Goal: Check status: Check status

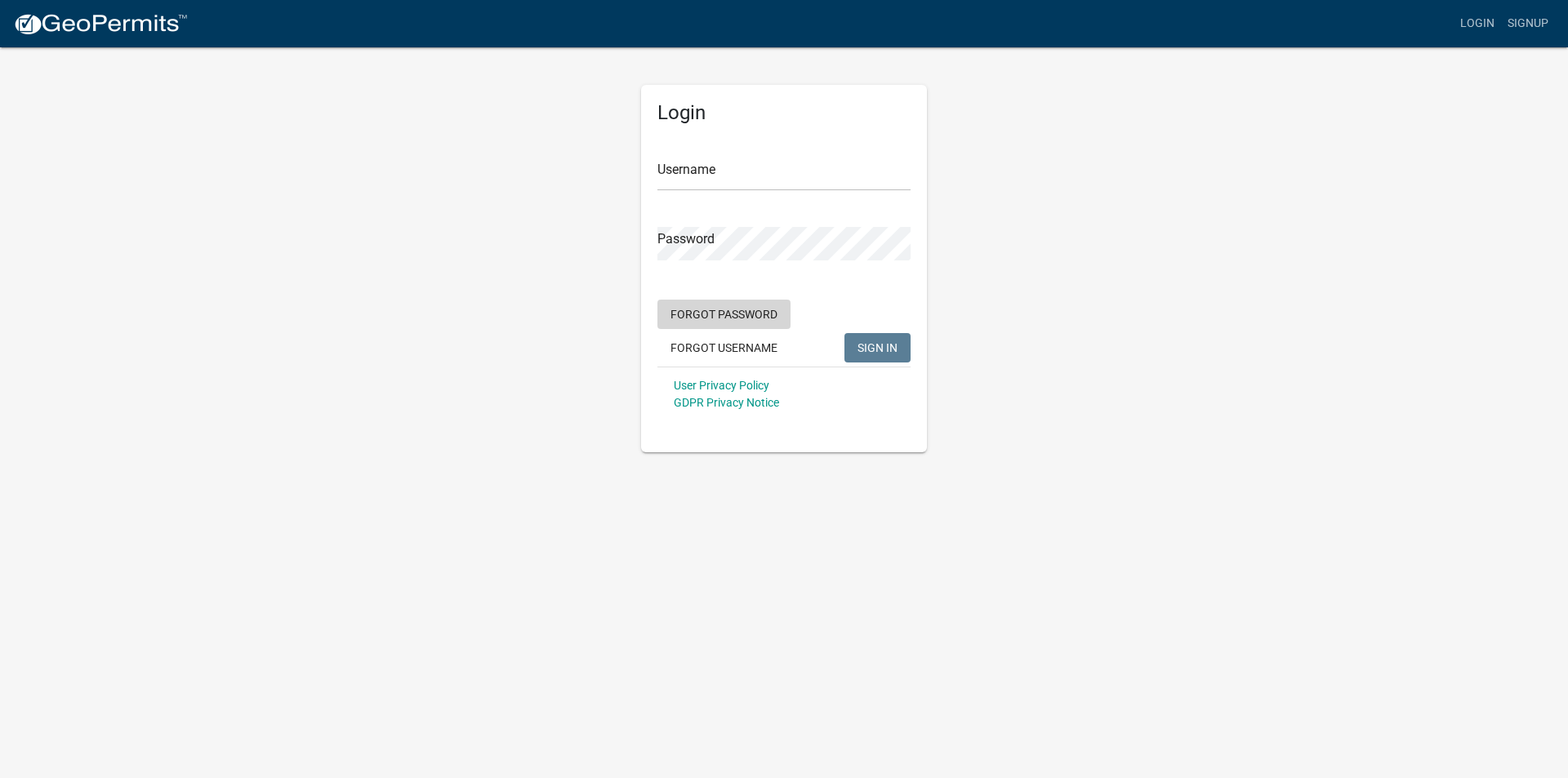
click at [722, 317] on button "Forgot Password" at bounding box center [724, 314] width 133 height 29
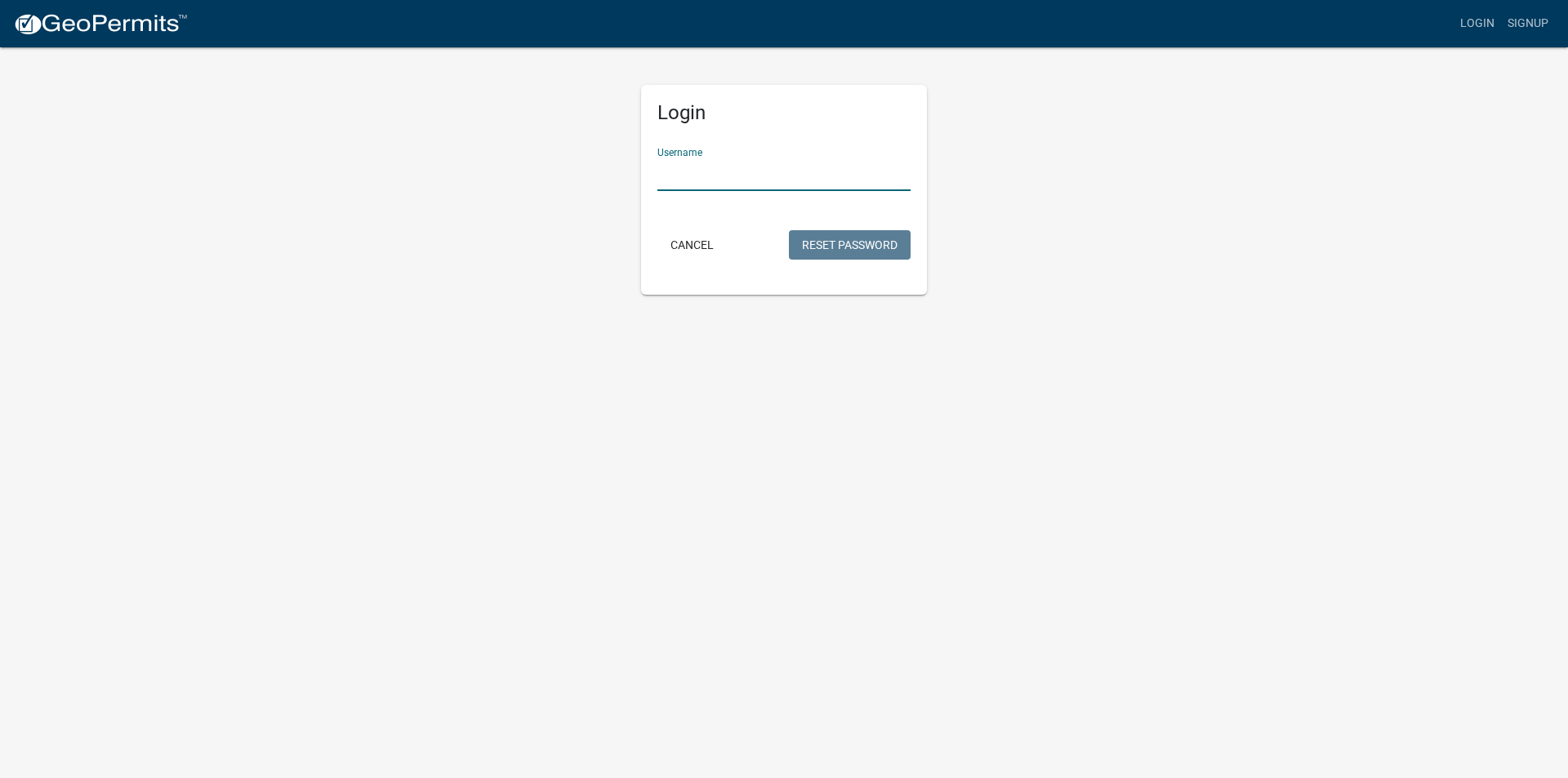
click at [721, 182] on input "Username" at bounding box center [784, 174] width 253 height 33
type input "[EMAIL_ADDRESS][DOMAIN_NAME]"
click at [844, 241] on button "Reset Password" at bounding box center [850, 244] width 122 height 29
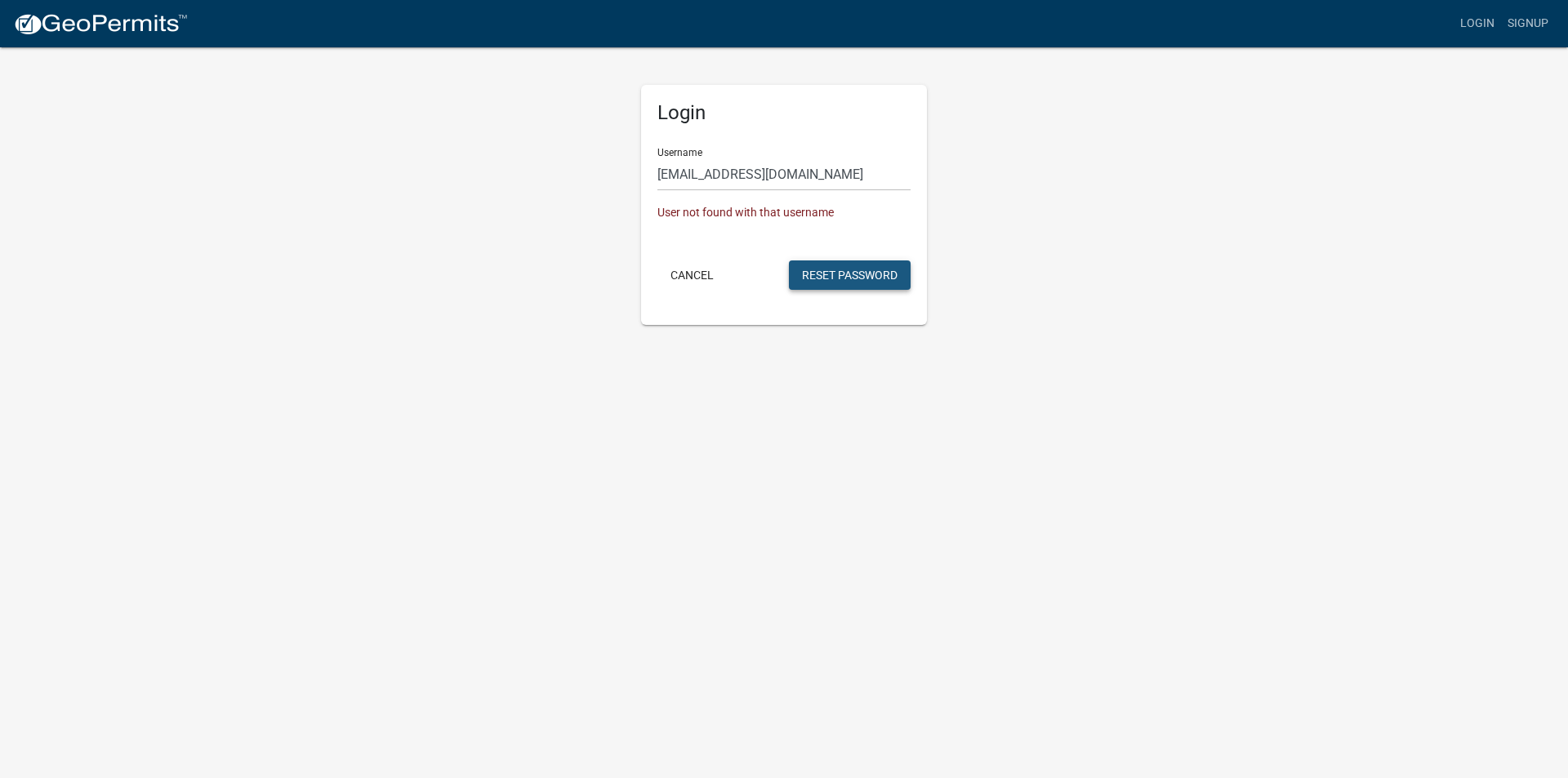
click at [829, 273] on button "Reset Password" at bounding box center [850, 275] width 122 height 29
click at [829, 272] on button "Reset Password" at bounding box center [850, 275] width 122 height 29
click at [829, 272] on button "Reset Password" at bounding box center [850, 275] width 122 height 29
drag, startPoint x: 739, startPoint y: 208, endPoint x: 726, endPoint y: 181, distance: 30.0
click at [737, 206] on div "User not found with that username" at bounding box center [784, 212] width 253 height 17
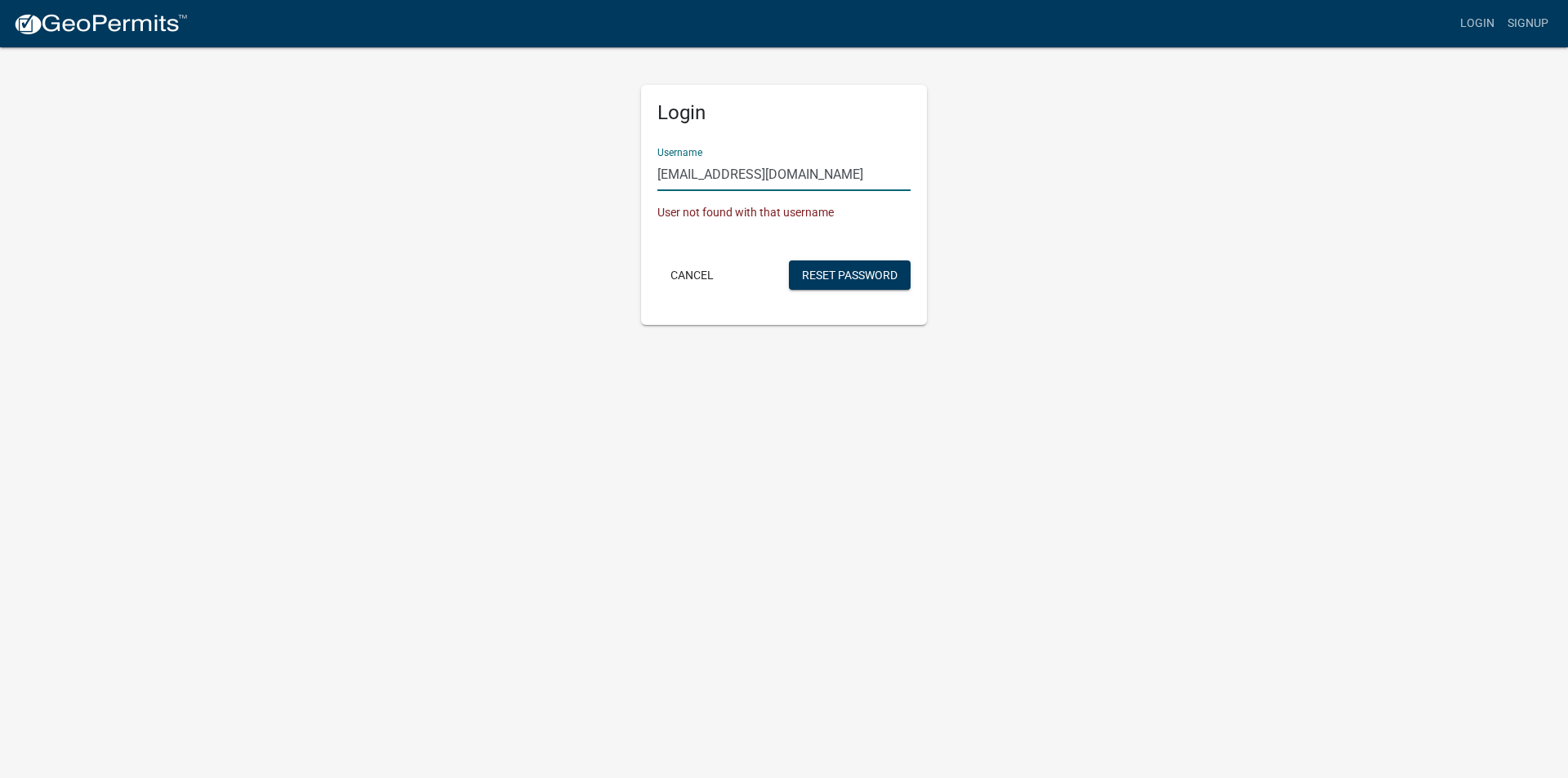
drag, startPoint x: 795, startPoint y: 169, endPoint x: 435, endPoint y: 169, distance: 360.0
click at [435, 169] on div "Login Username lenclary@yahoo.com User not found with that username Cancel Rese…" at bounding box center [784, 185] width 931 height 279
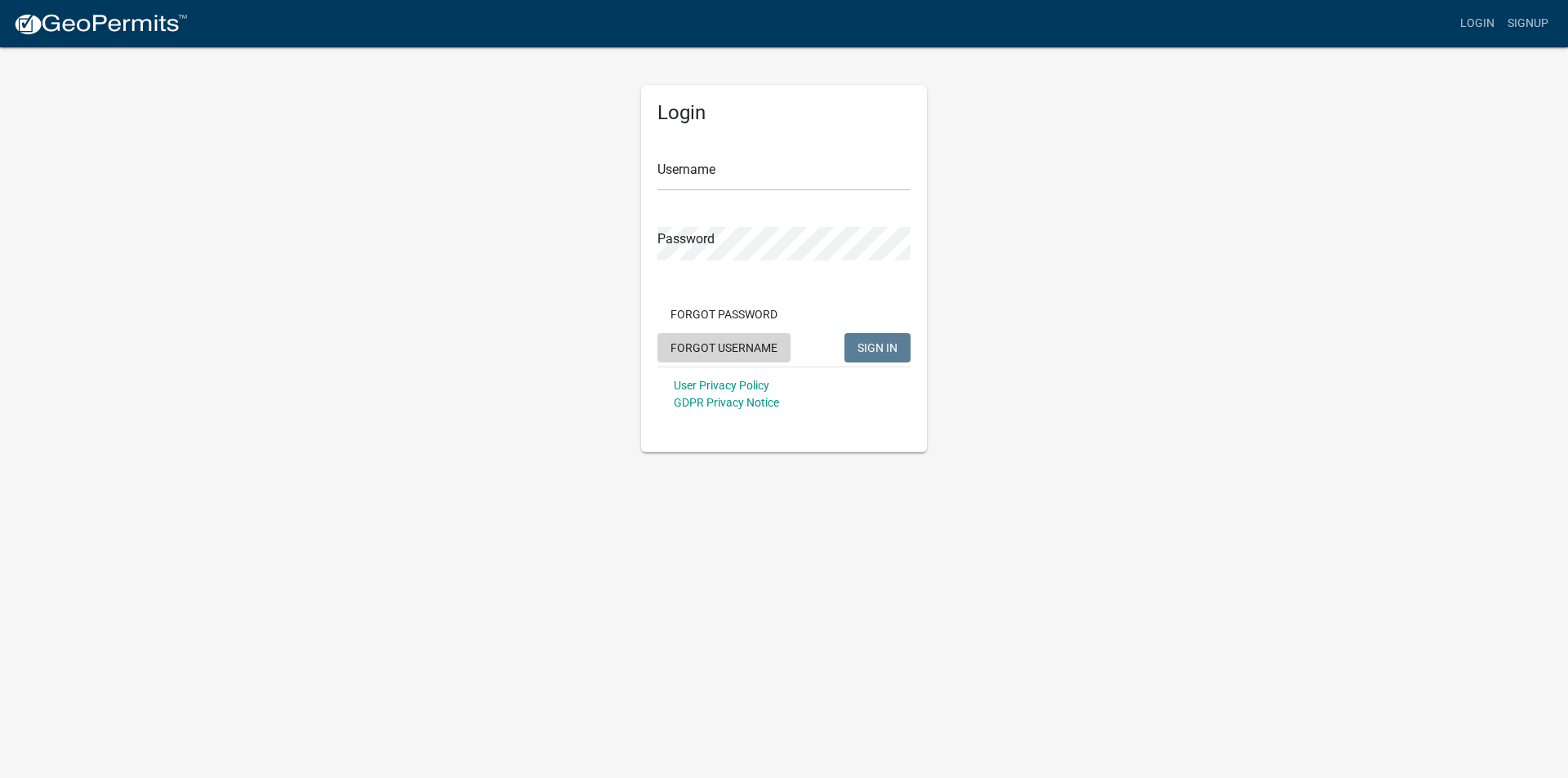
click at [733, 343] on button "Forgot Username" at bounding box center [724, 347] width 133 height 29
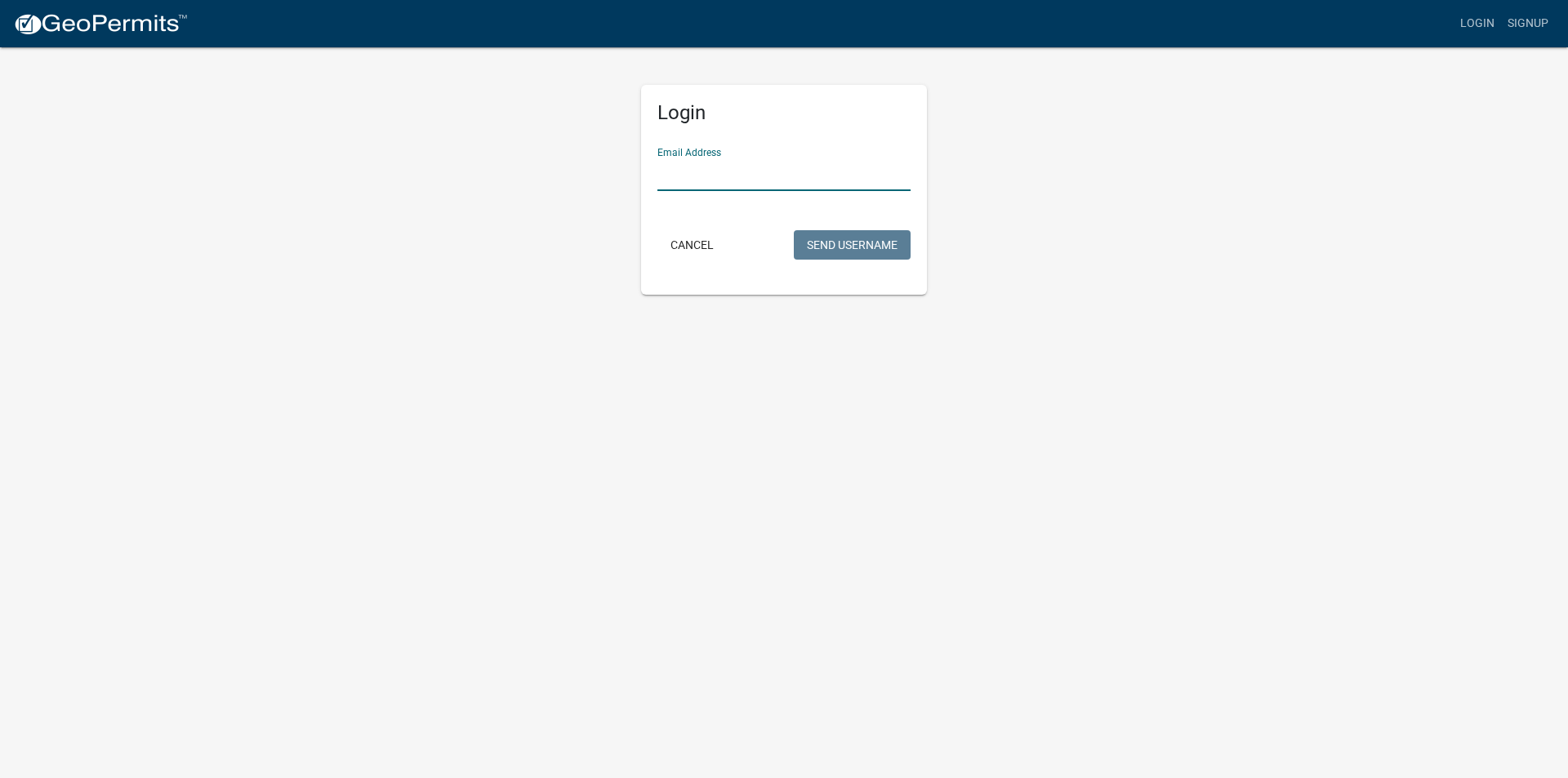
click at [701, 189] on input "Email Address" at bounding box center [784, 174] width 253 height 33
type input "[EMAIL_ADDRESS][DOMAIN_NAME]"
click at [837, 246] on button "Send Username" at bounding box center [852, 244] width 117 height 29
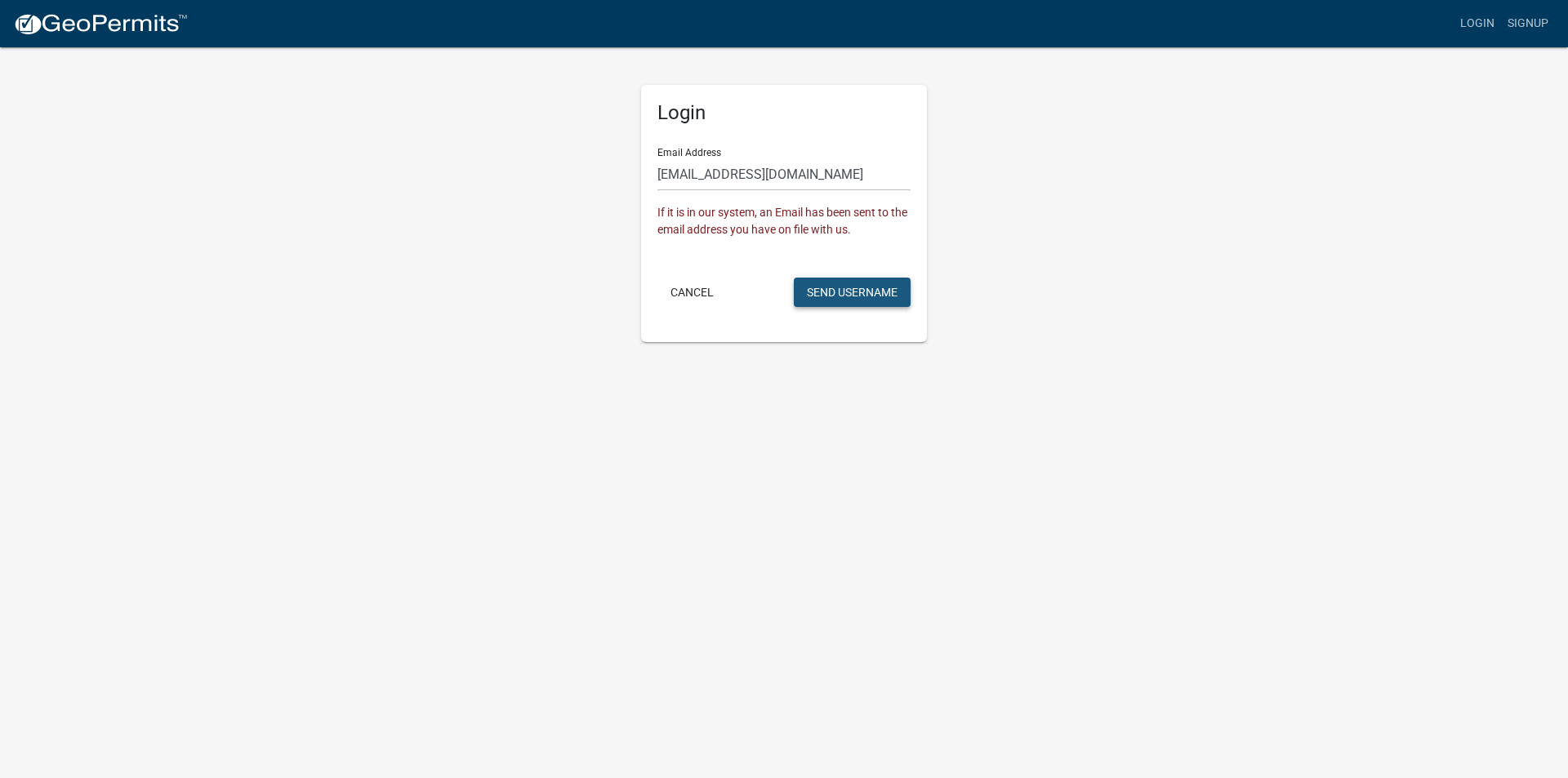
click at [837, 285] on button "Send Username" at bounding box center [852, 292] width 117 height 29
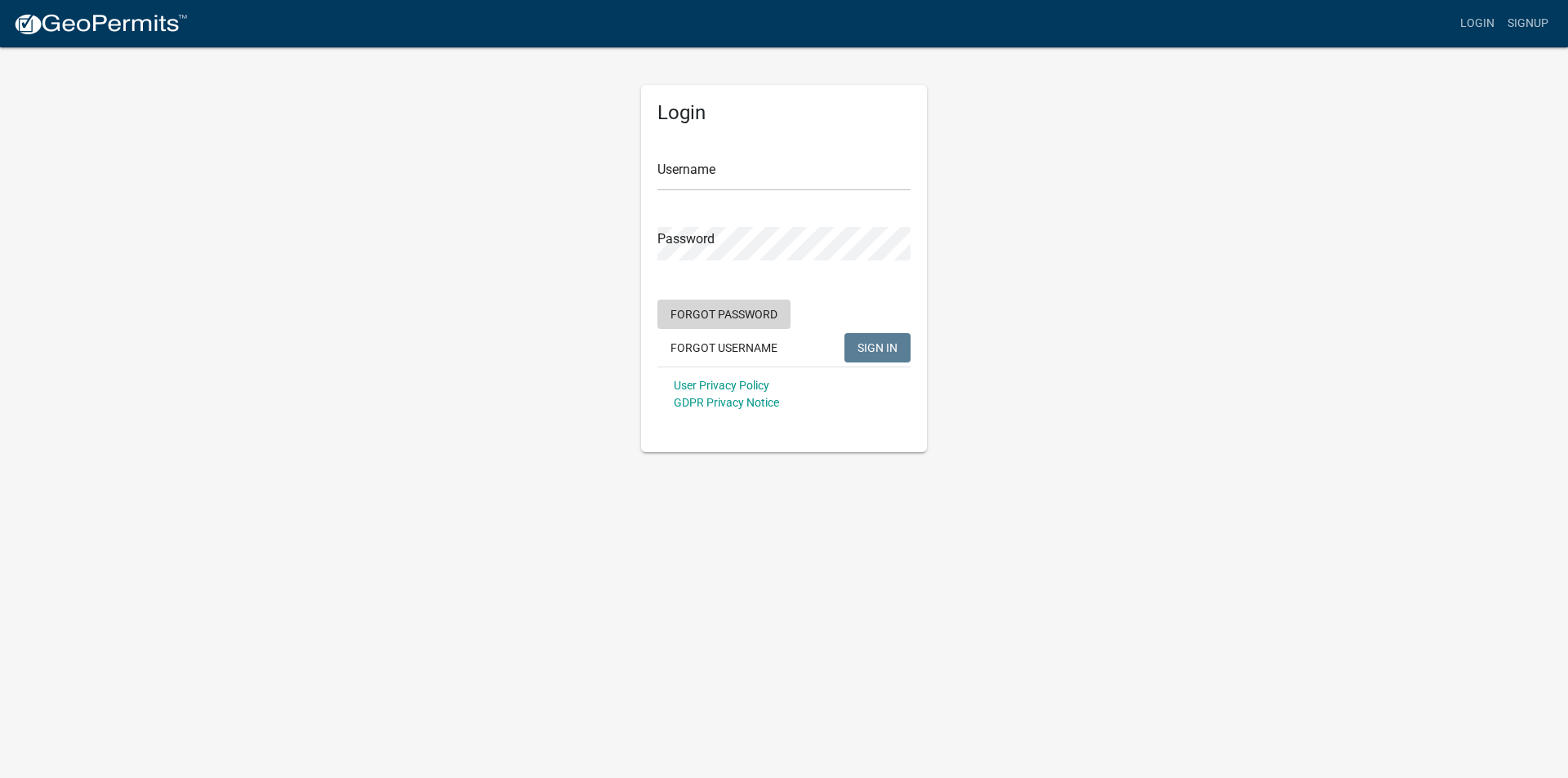
click at [762, 309] on button "Forgot Password" at bounding box center [724, 314] width 133 height 29
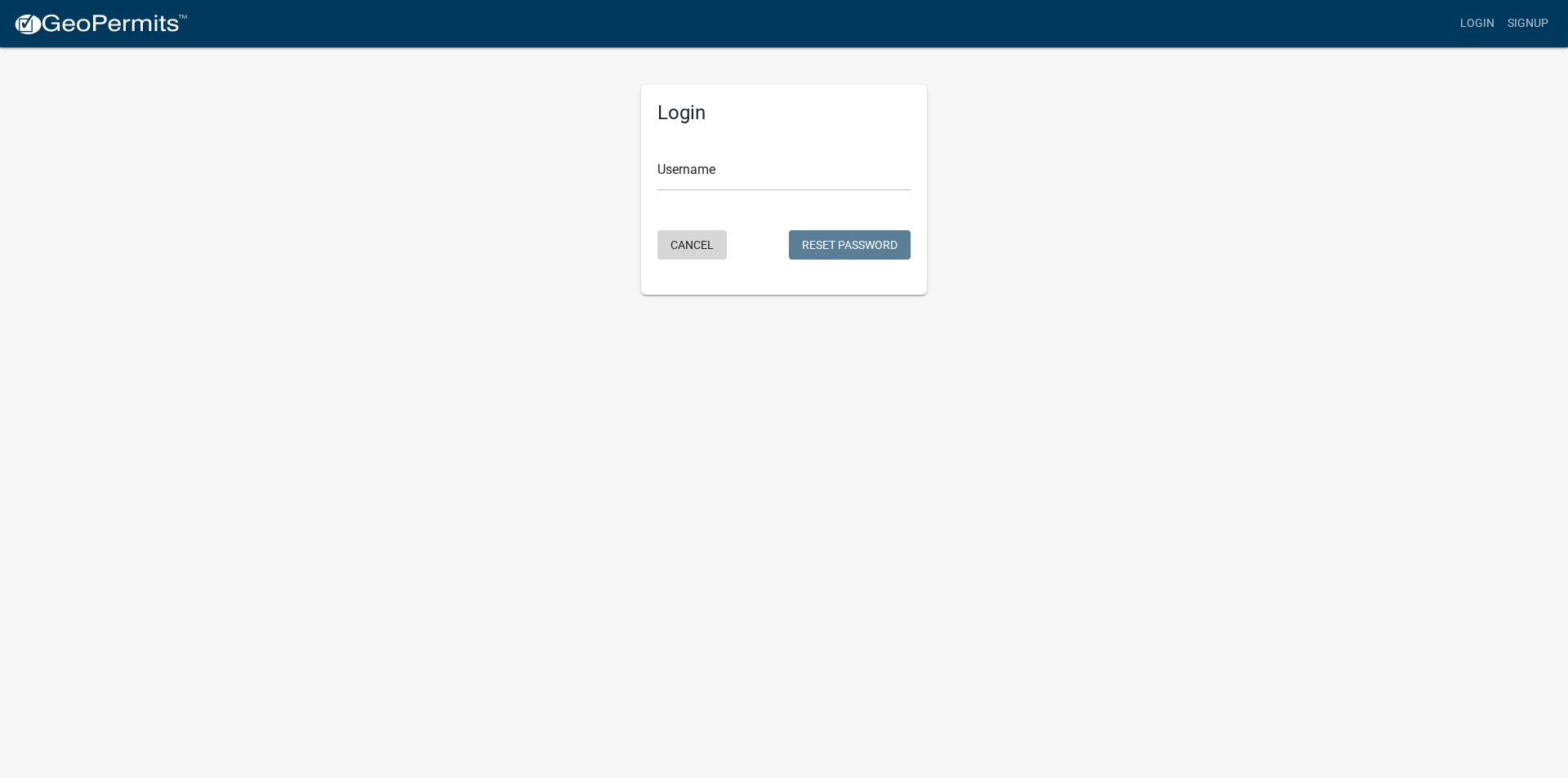
click at [701, 246] on button "Cancel" at bounding box center [692, 244] width 70 height 29
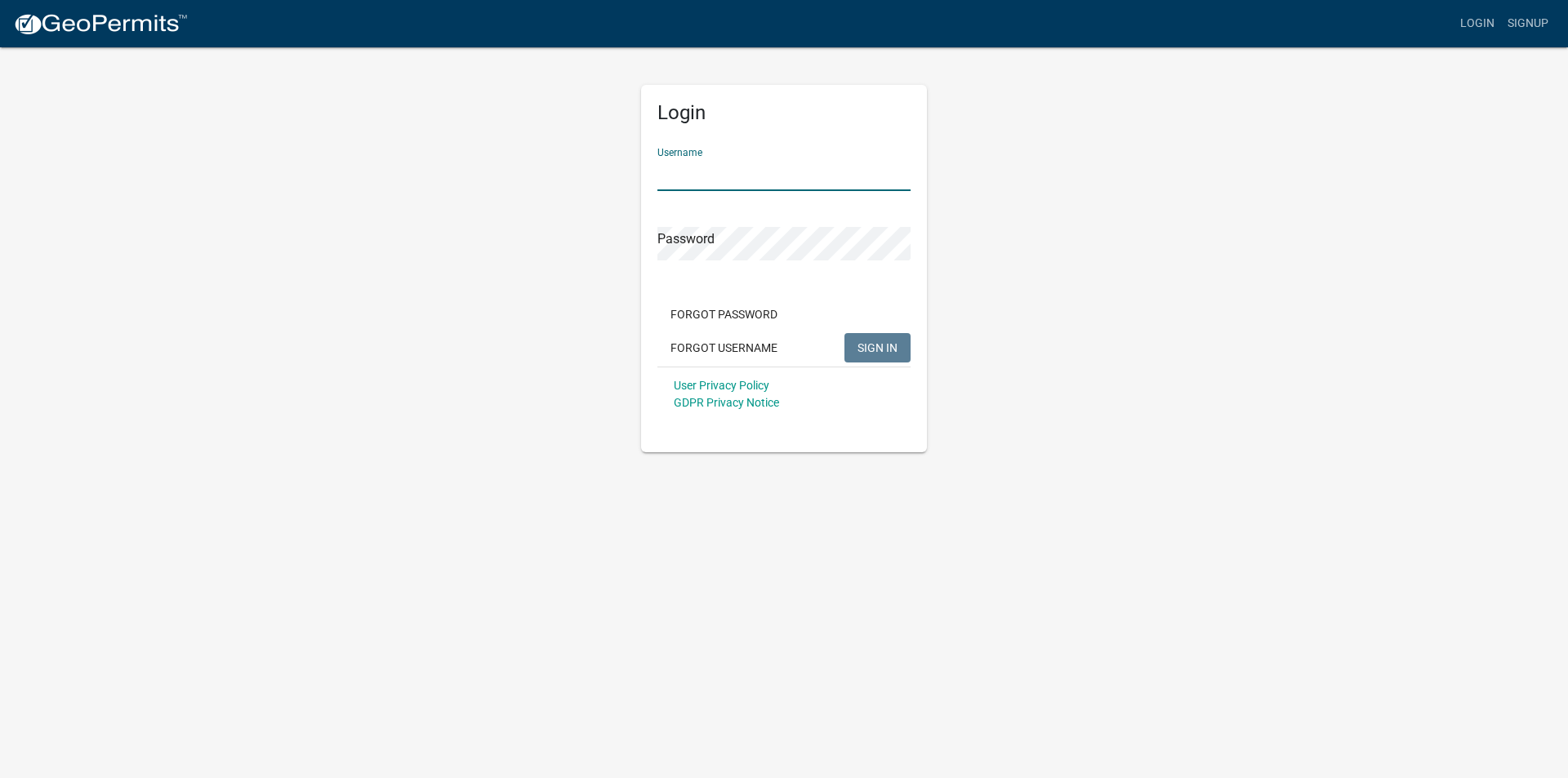
click at [725, 176] on input "Username" at bounding box center [784, 174] width 253 height 33
type input "radioman1"
click at [726, 315] on button "Forgot Password" at bounding box center [724, 314] width 133 height 29
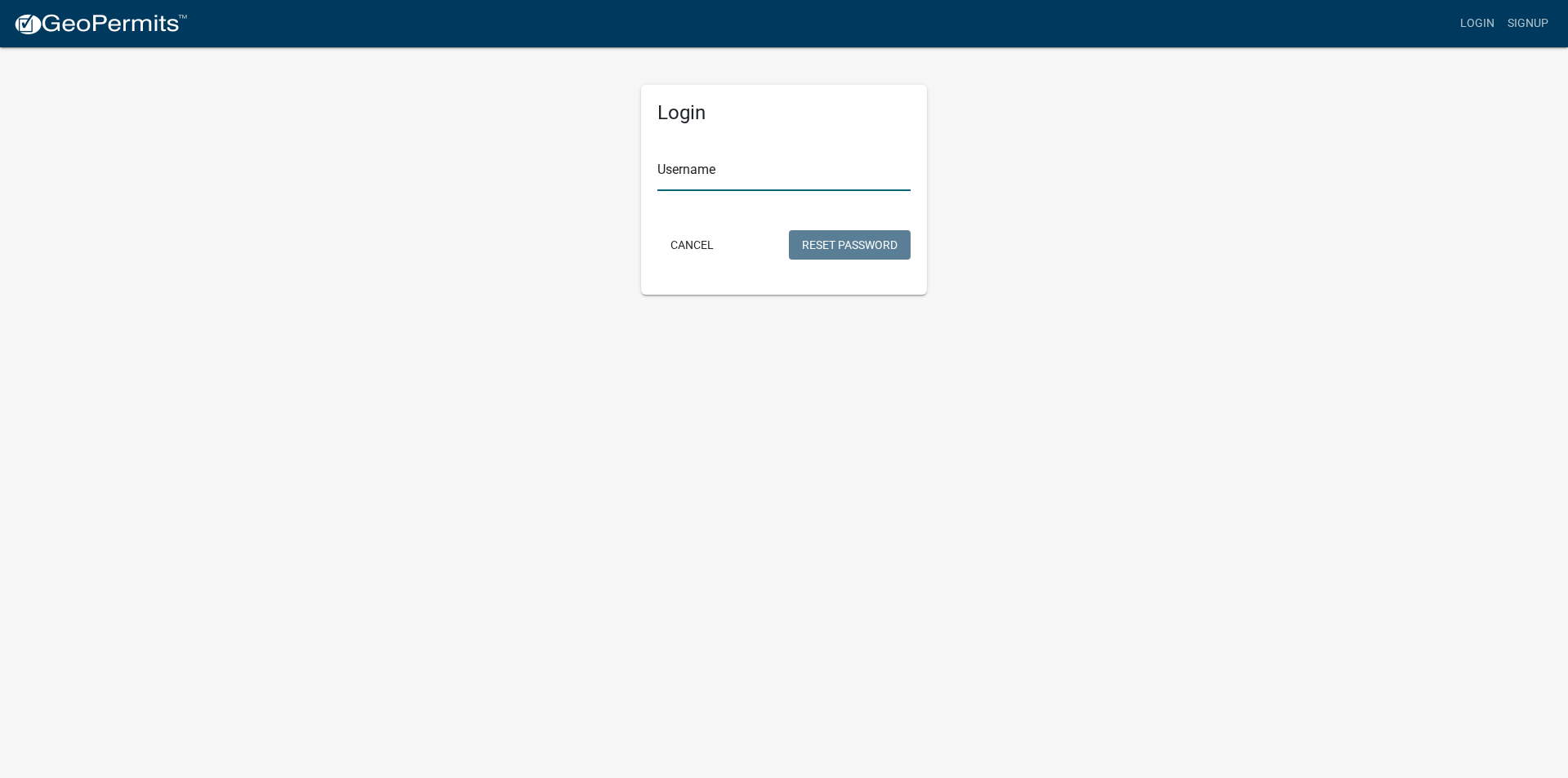
click at [727, 175] on input "Username" at bounding box center [784, 174] width 253 height 33
click at [780, 212] on form "Username lenclary@yahoo.com Cancel Reset Password" at bounding box center [784, 199] width 253 height 129
click at [832, 241] on button "Reset Password" at bounding box center [850, 244] width 122 height 29
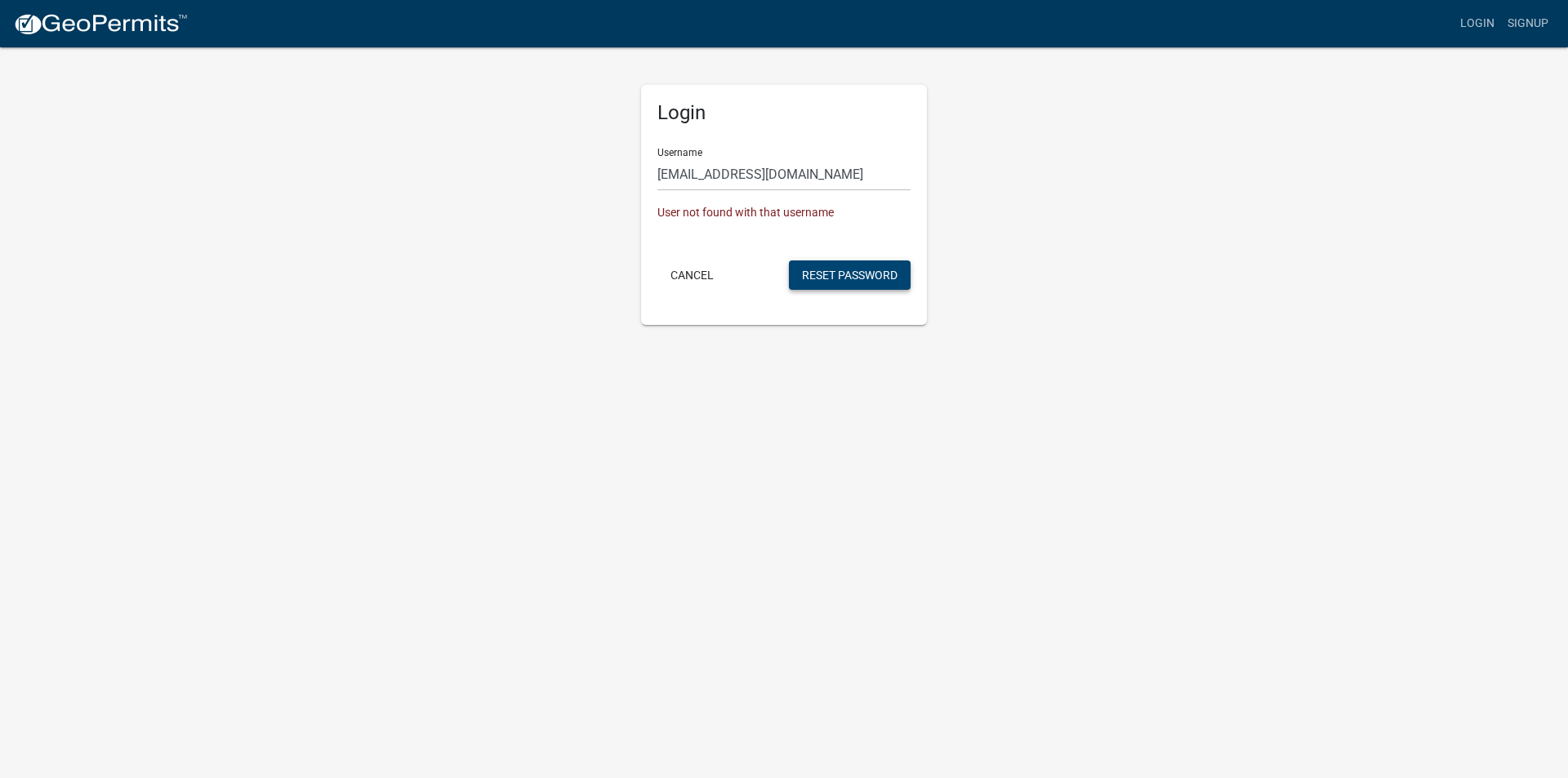
click at [851, 272] on button "Reset Password" at bounding box center [850, 275] width 122 height 29
click at [852, 263] on button "Reset Password" at bounding box center [850, 275] width 122 height 29
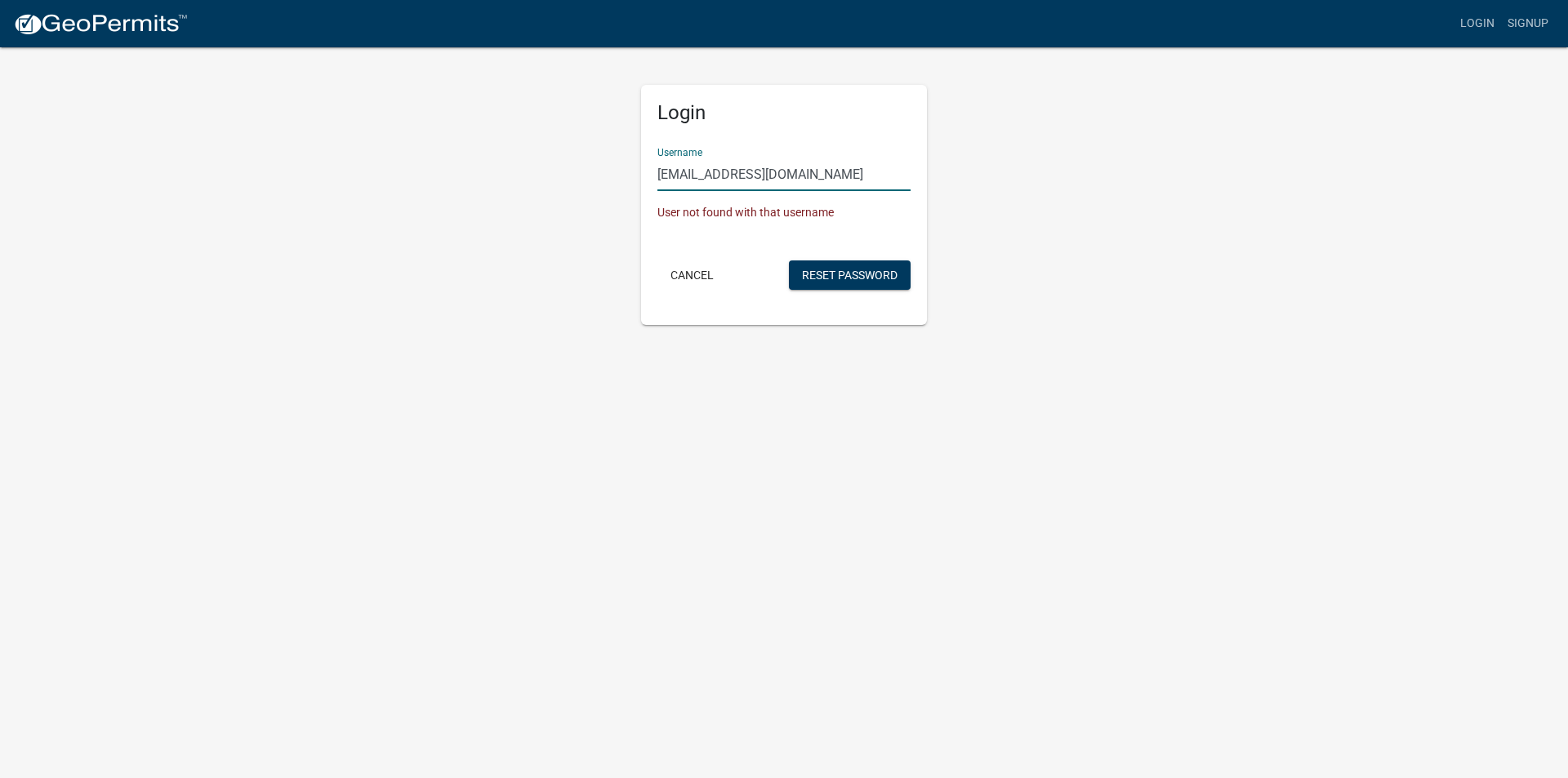
click at [781, 173] on input "[EMAIL_ADDRESS][DOMAIN_NAME]" at bounding box center [784, 174] width 253 height 33
type input "l"
type input "radioman1"
click at [819, 278] on button "Reset Password" at bounding box center [850, 275] width 122 height 29
click at [818, 274] on button "Reset Password" at bounding box center [850, 275] width 122 height 29
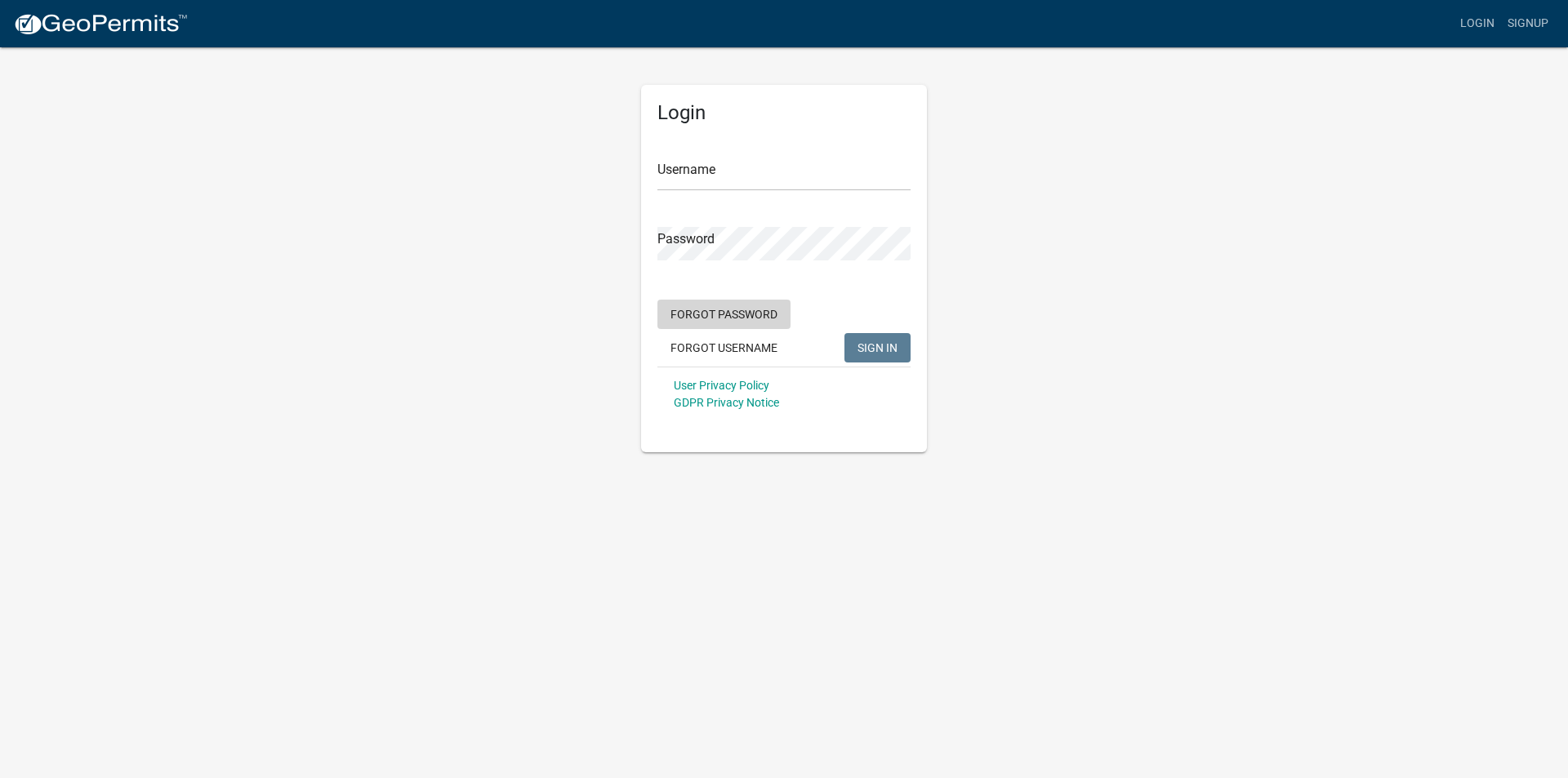
click at [699, 313] on button "Forgot Password" at bounding box center [724, 314] width 133 height 29
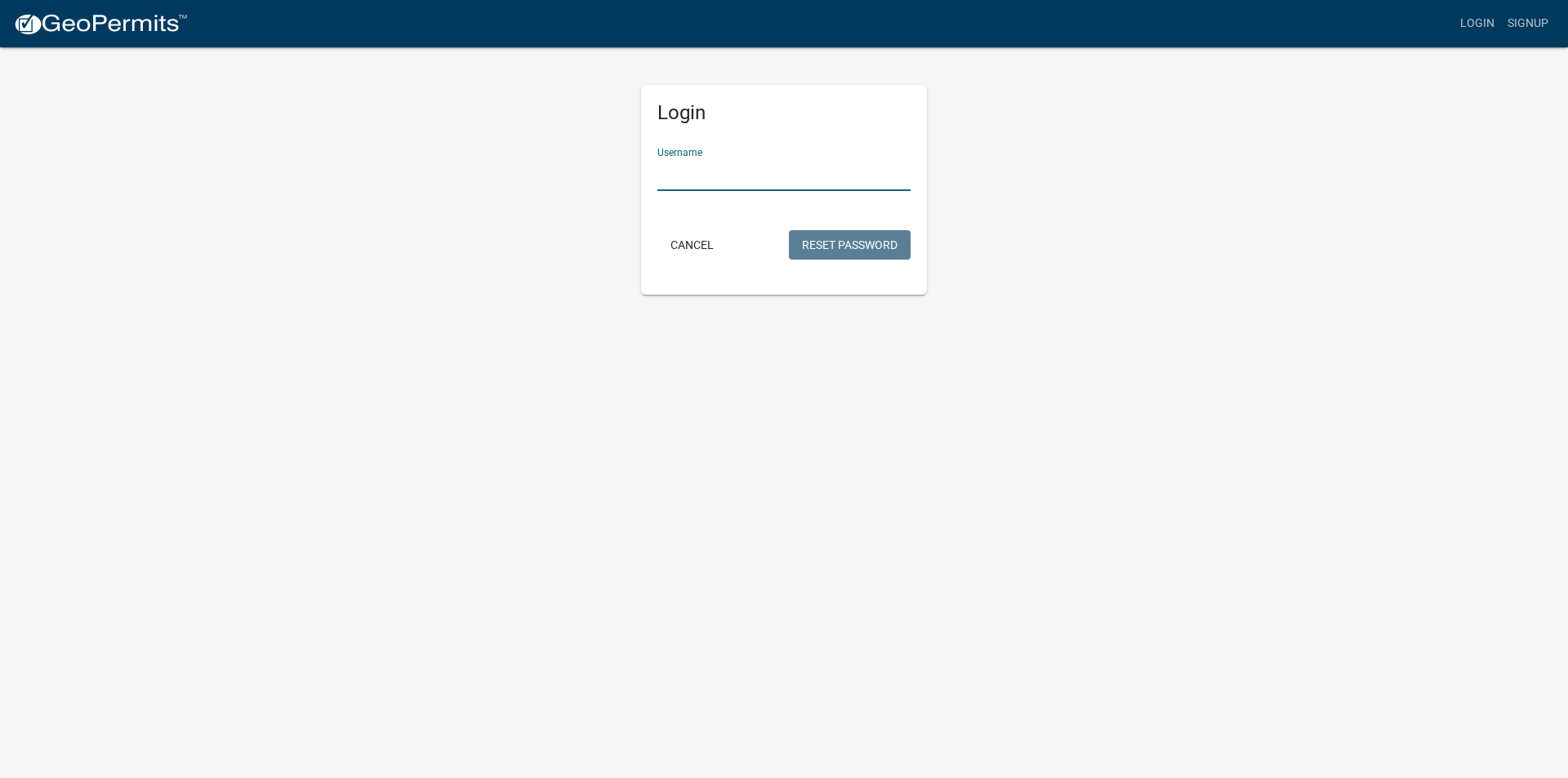
click at [716, 175] on input "Username" at bounding box center [784, 174] width 253 height 33
type input "radioman1"
click at [856, 246] on button "Reset Password" at bounding box center [850, 244] width 122 height 29
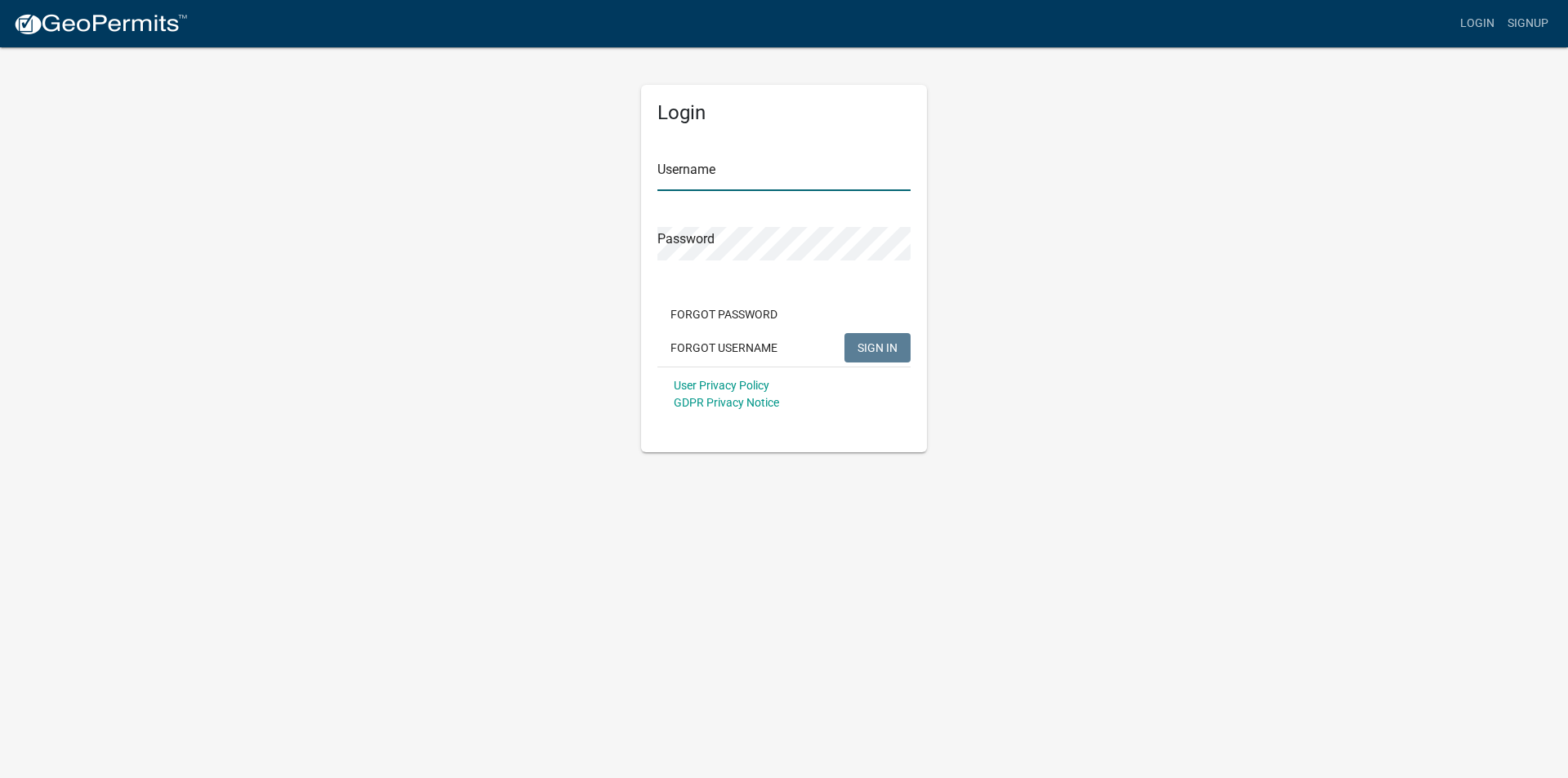
click at [687, 177] on input "Username" at bounding box center [784, 174] width 253 height 33
type input "radioman1"
click at [881, 345] on span "SIGN IN" at bounding box center [877, 346] width 40 height 13
click at [878, 341] on span "SIGN IN" at bounding box center [877, 346] width 40 height 13
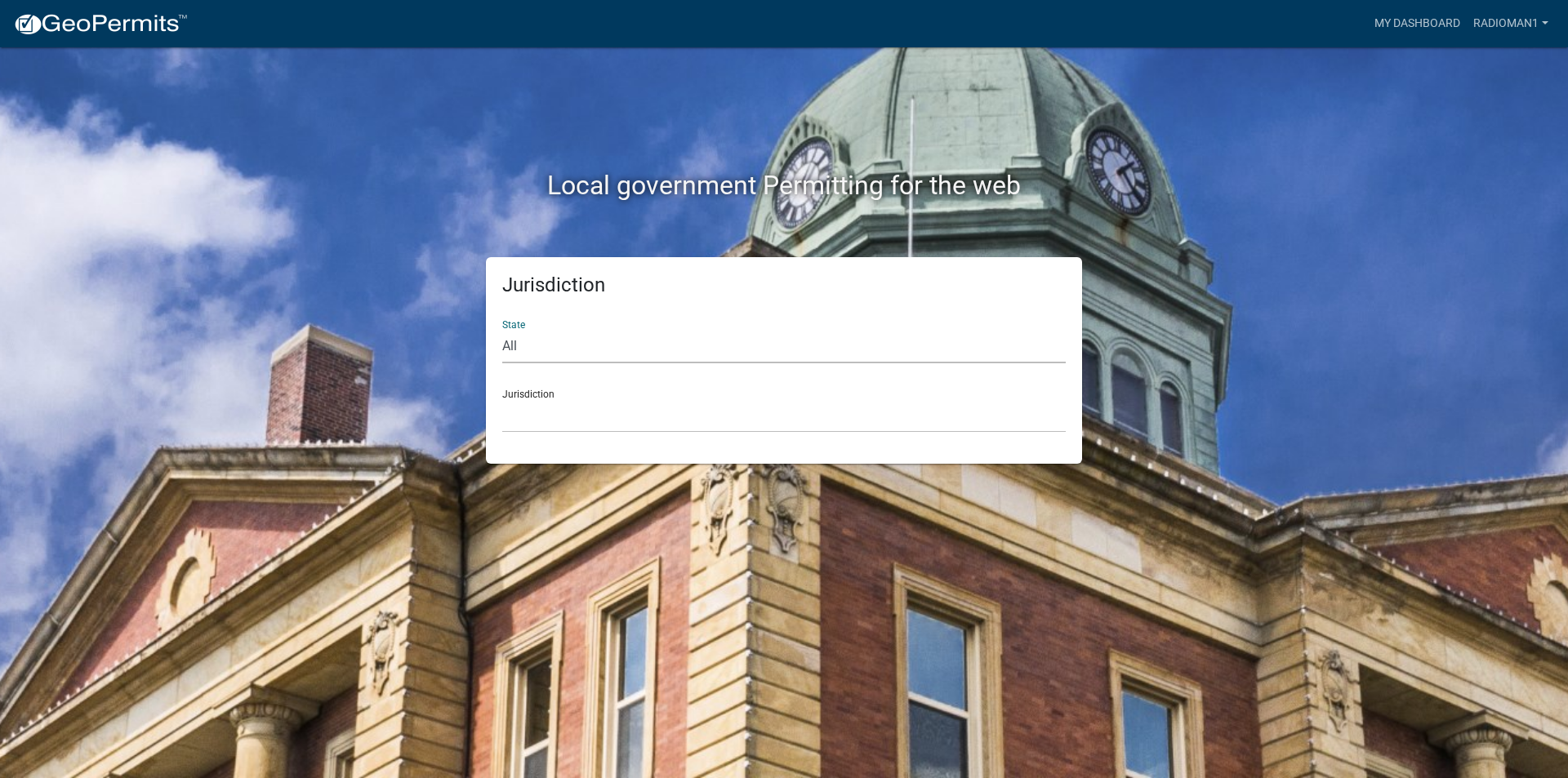
click at [516, 345] on select "All [US_STATE] [US_STATE] [US_STATE] [US_STATE] [US_STATE] [US_STATE] [US_STATE…" at bounding box center [784, 346] width 563 height 33
select select "[US_STATE]"
click at [502, 330] on select "All [US_STATE] [US_STATE] [US_STATE] [US_STATE] [US_STATE] [US_STATE] [US_STATE…" at bounding box center [784, 346] width 563 height 33
click at [537, 389] on div "Jurisdiction [GEOGRAPHIC_DATA], [US_STATE][PERSON_NAME][GEOGRAPHIC_DATA], [US_S…" at bounding box center [784, 404] width 563 height 56
click at [537, 394] on div "Jurisdiction [GEOGRAPHIC_DATA], [US_STATE][PERSON_NAME][GEOGRAPHIC_DATA], [US_S…" at bounding box center [784, 404] width 563 height 56
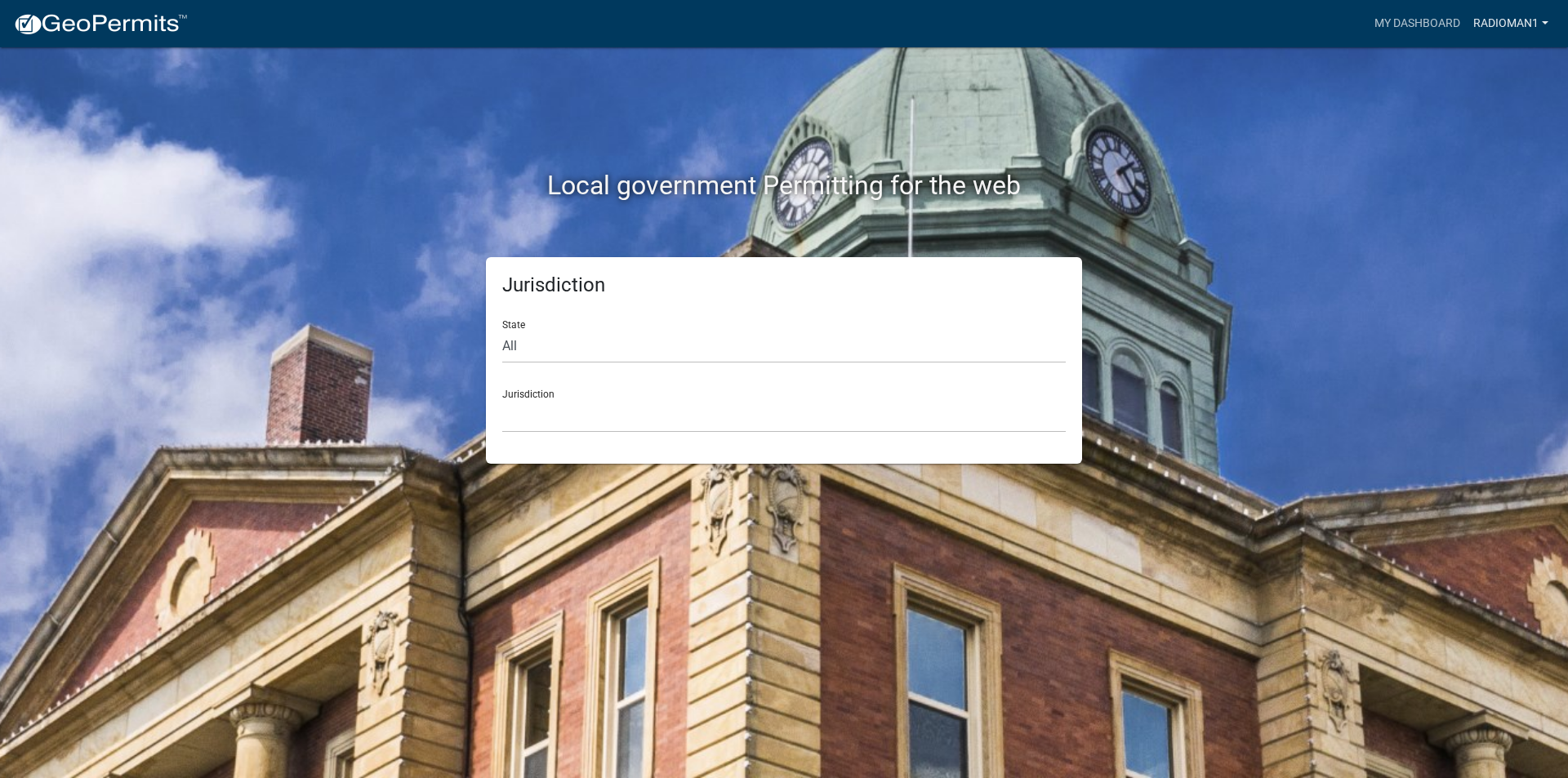
click at [1542, 18] on link "radioman1" at bounding box center [1511, 23] width 88 height 31
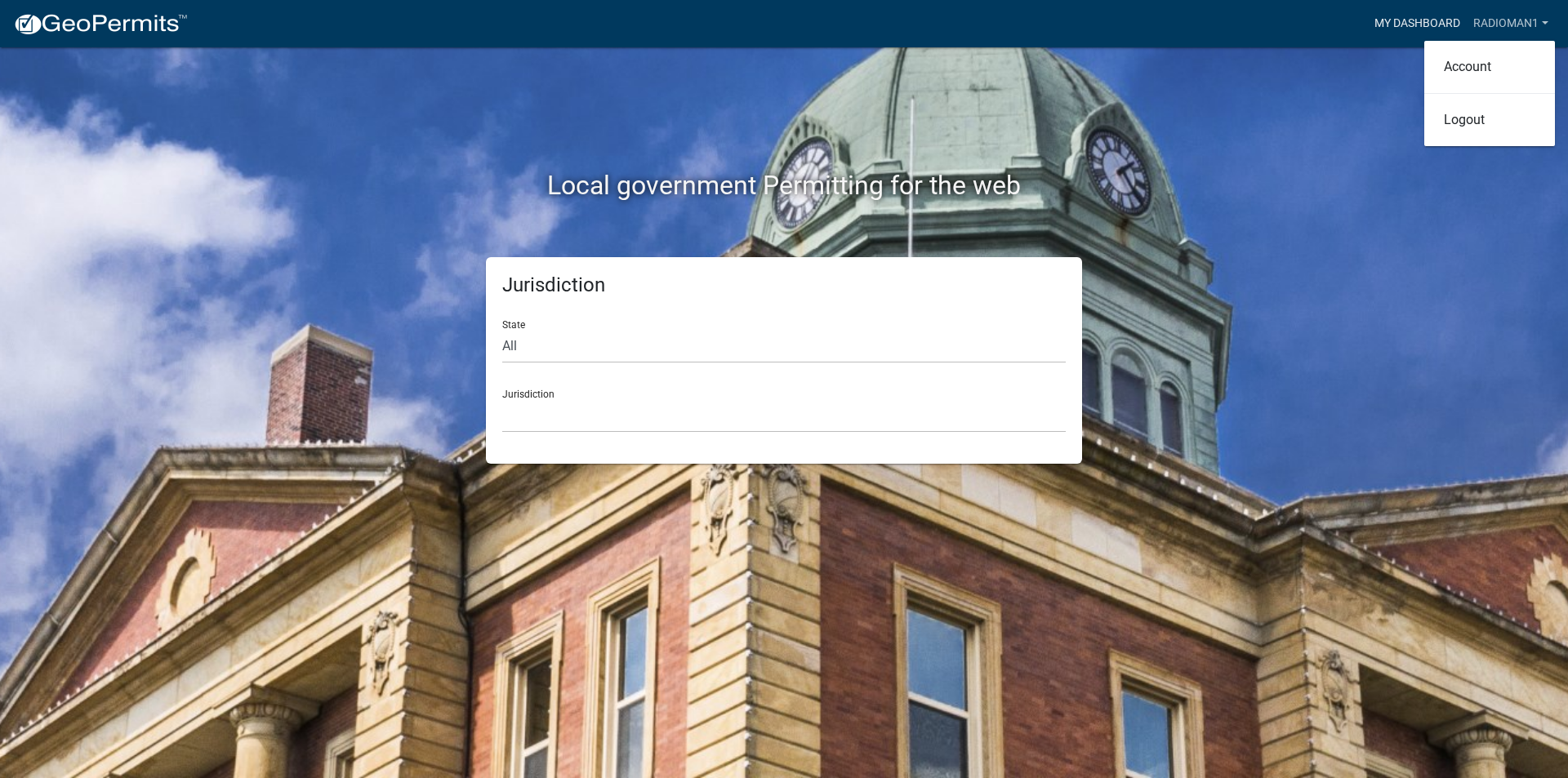
click at [1412, 26] on link "My Dashboard" at bounding box center [1417, 23] width 99 height 31
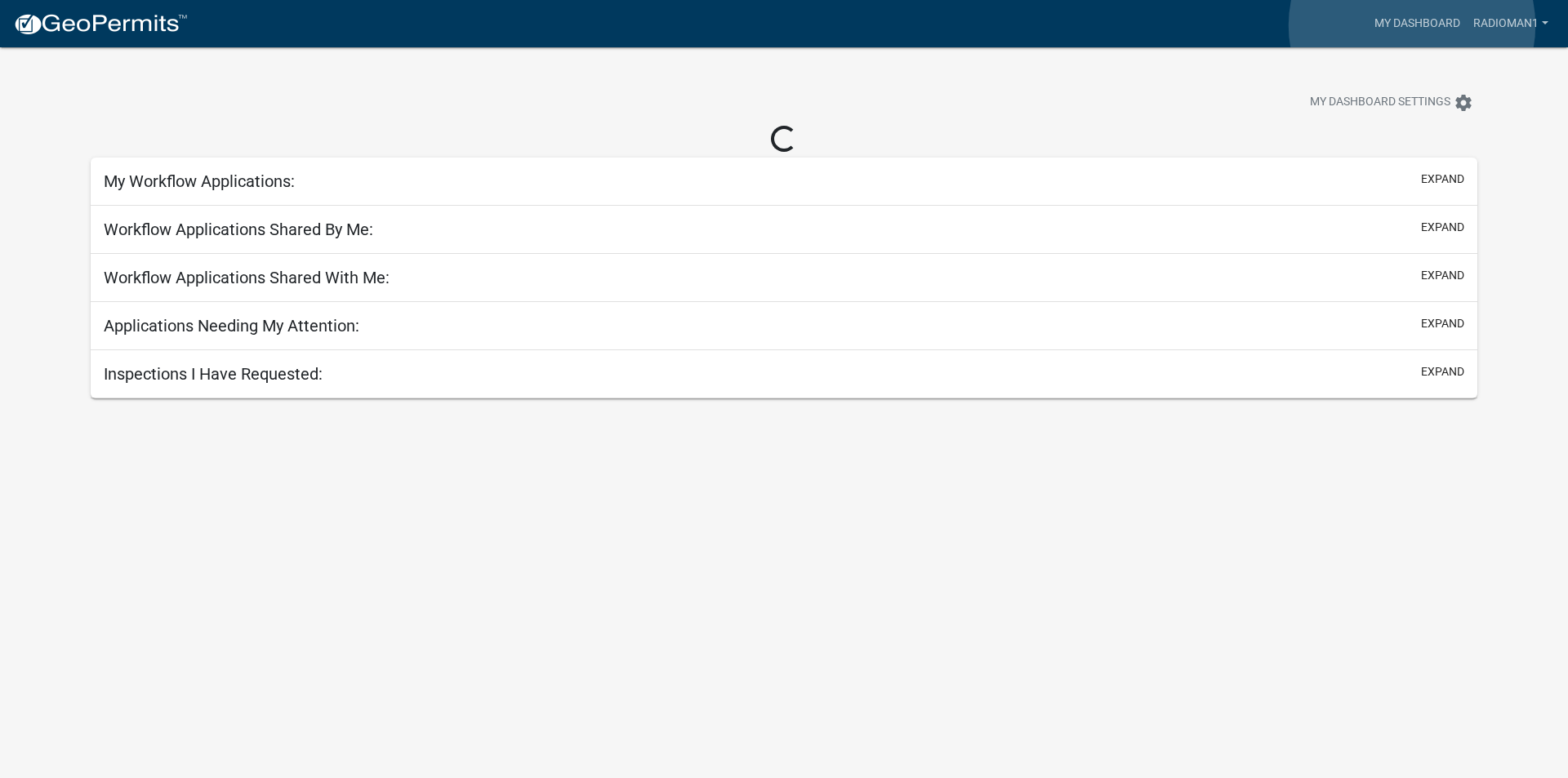
click at [1412, 26] on link "My Dashboard" at bounding box center [1417, 23] width 99 height 31
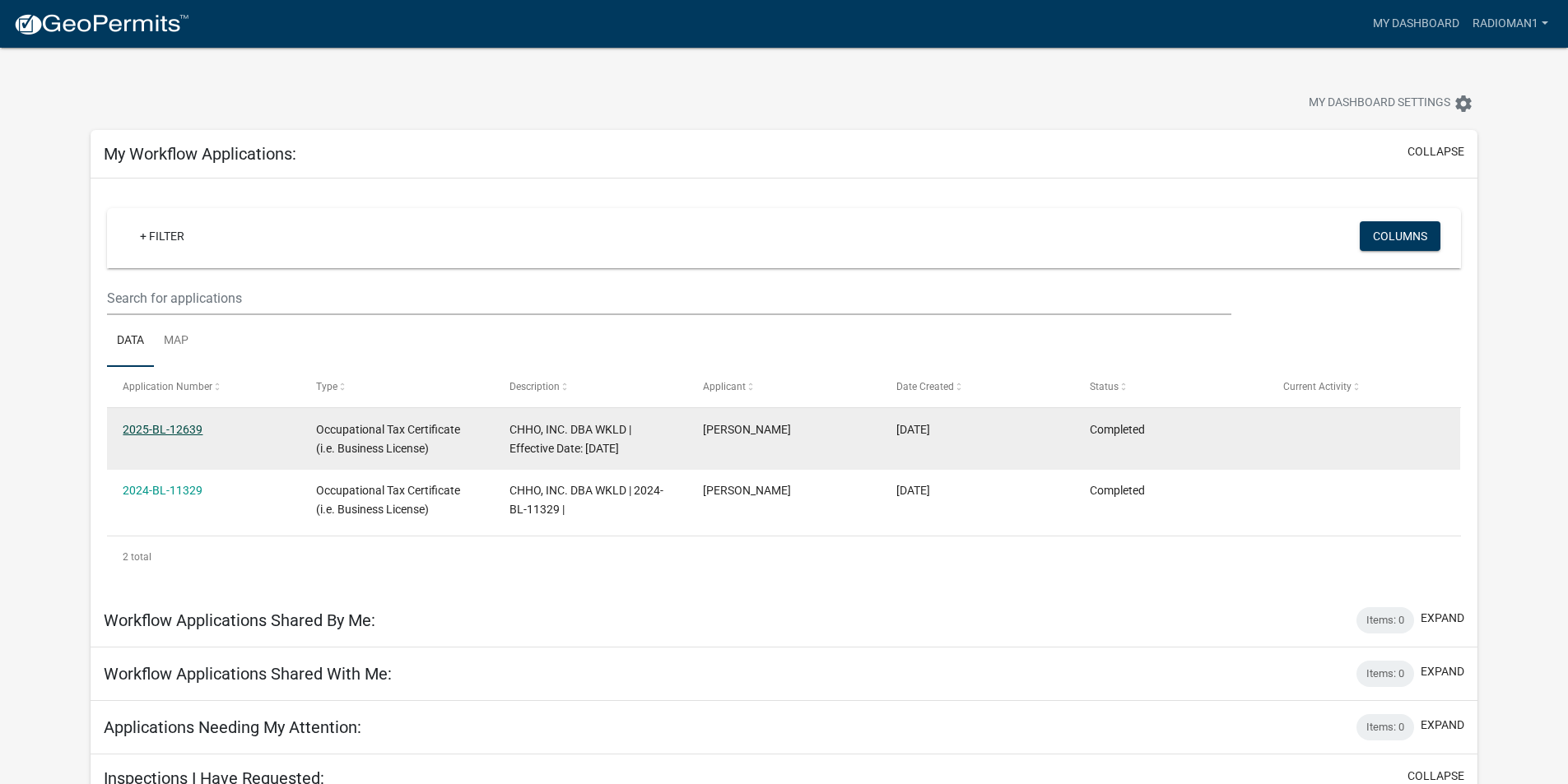
click at [175, 434] on link "2025-BL-12639" at bounding box center [163, 429] width 80 height 13
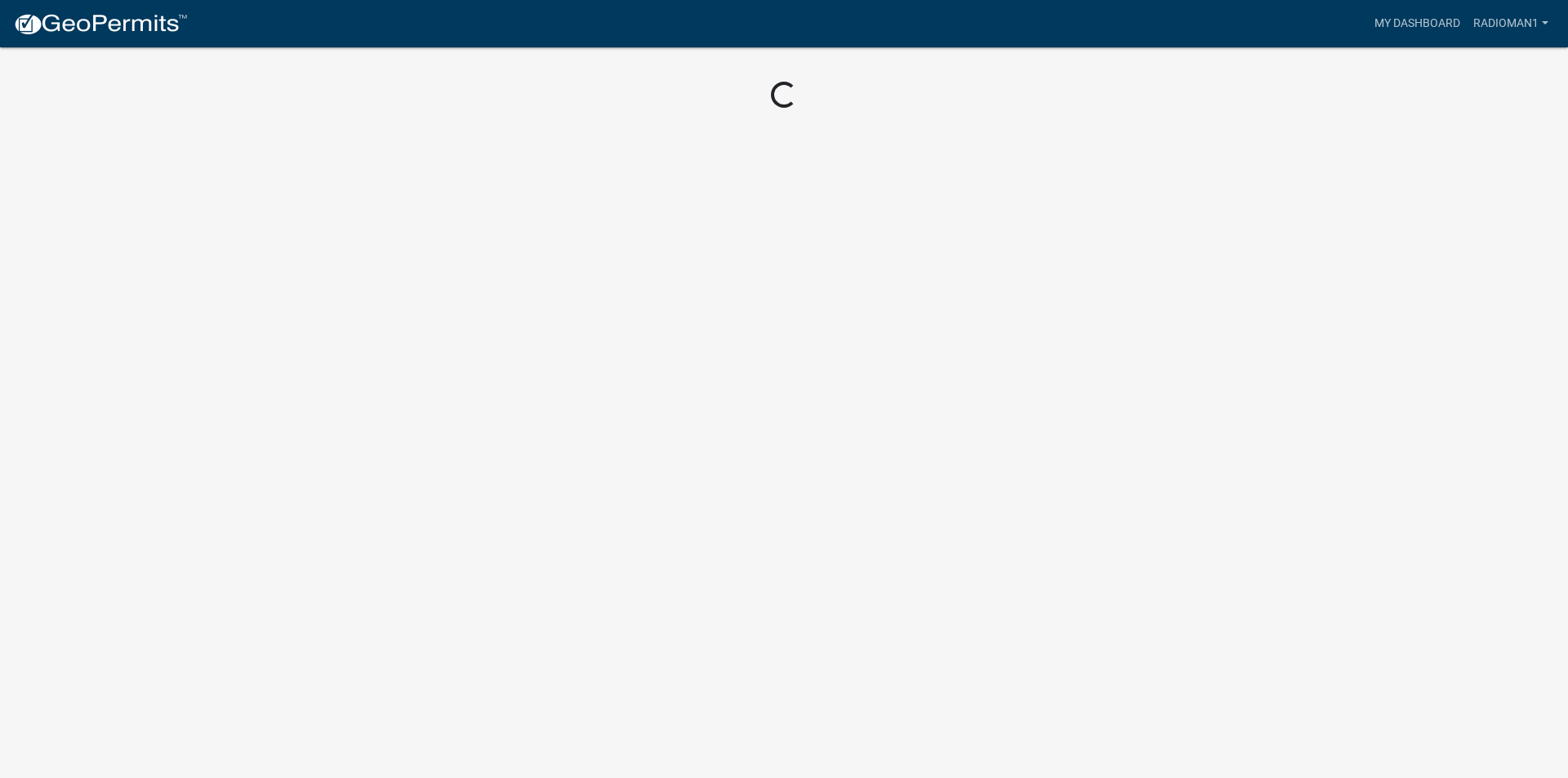
click at [174, 431] on body "Internet Explorer does NOT work with GeoPermits. Get a new browser for more sec…" at bounding box center [784, 389] width 1568 height 778
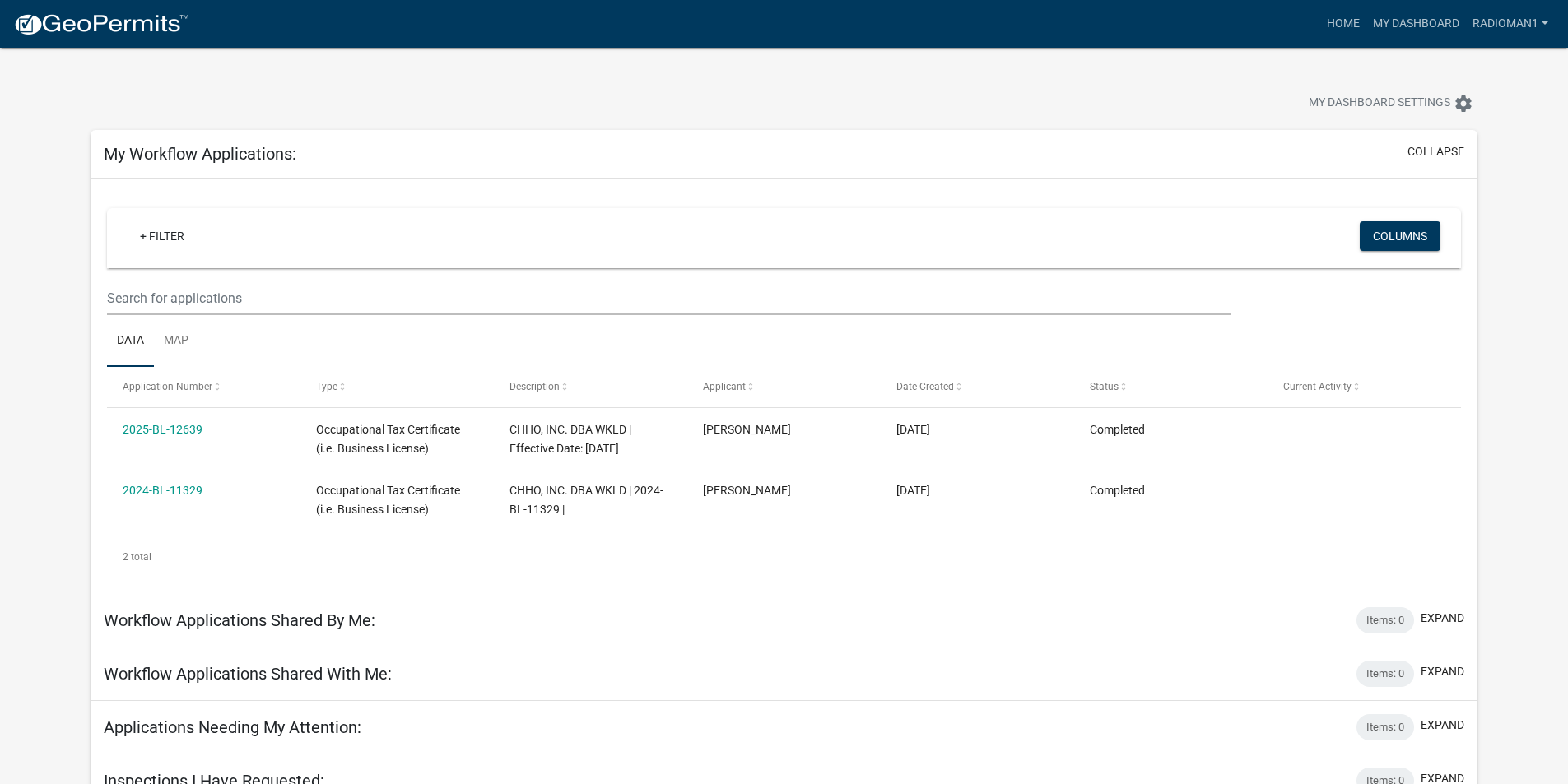
scroll to position [48, 0]
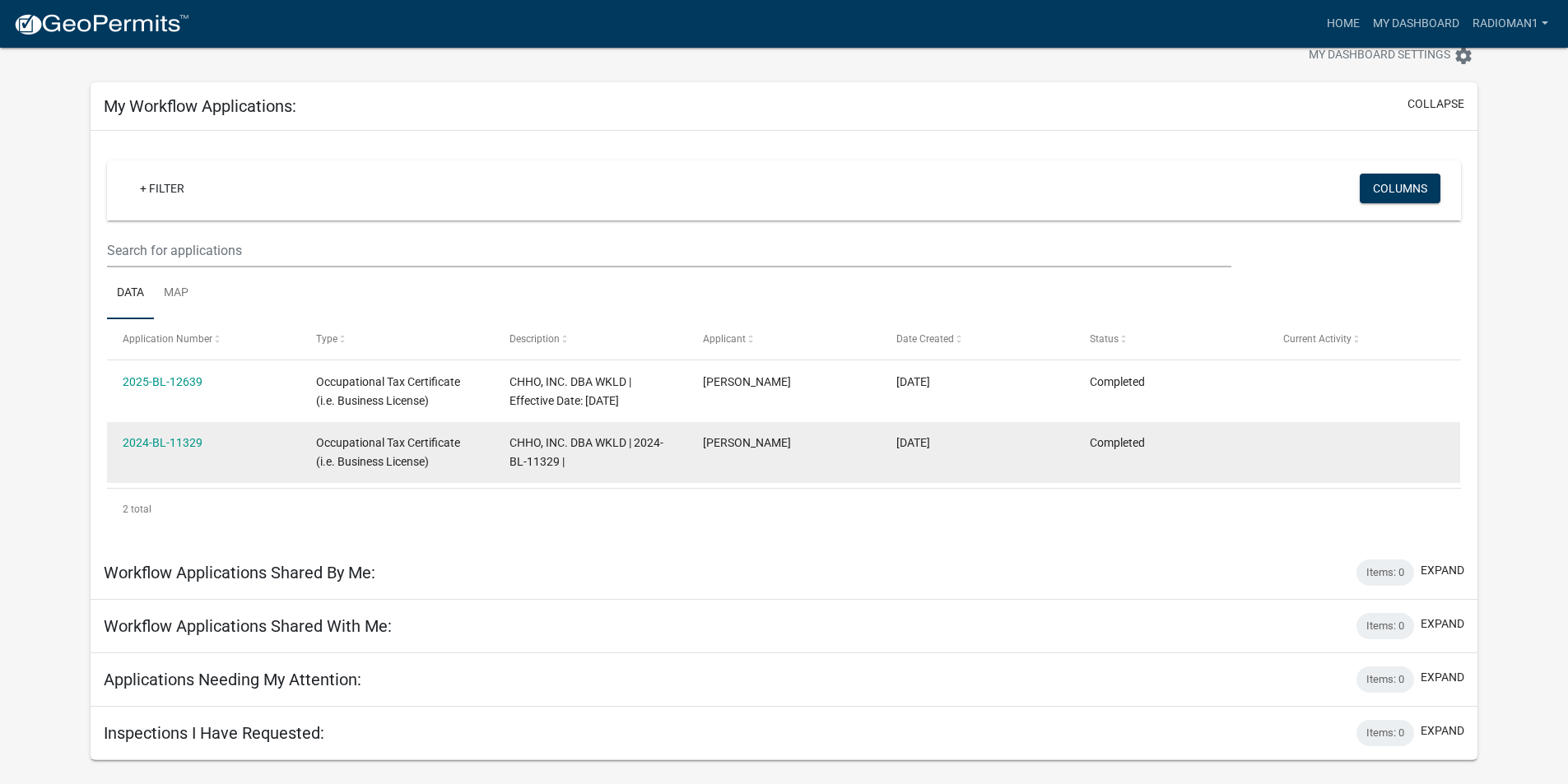
click at [134, 450] on div "2024-BL-11329" at bounding box center [203, 442] width 162 height 19
click at [144, 438] on link "2024-BL-11329" at bounding box center [163, 442] width 80 height 13
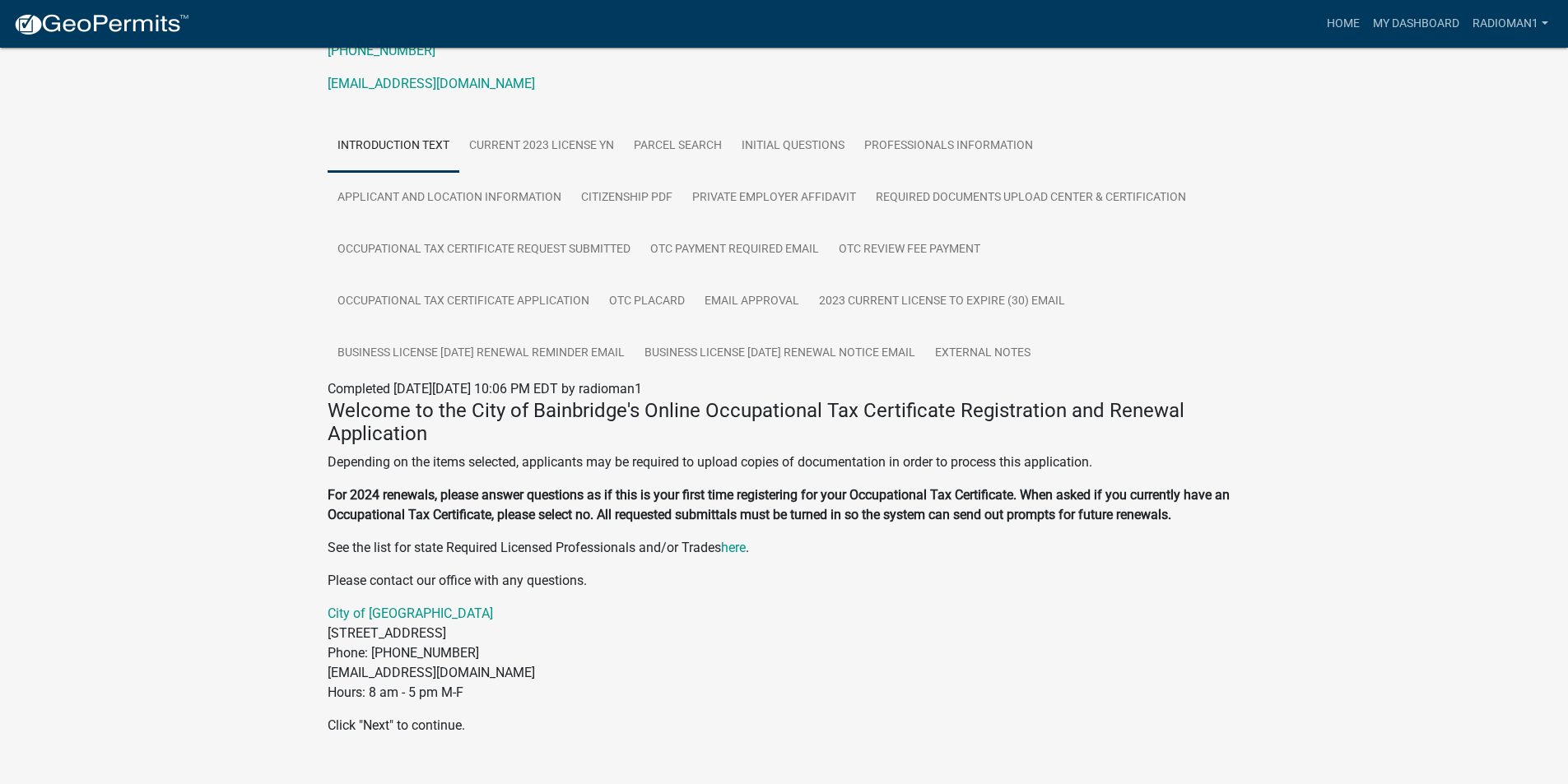
scroll to position [281, 0]
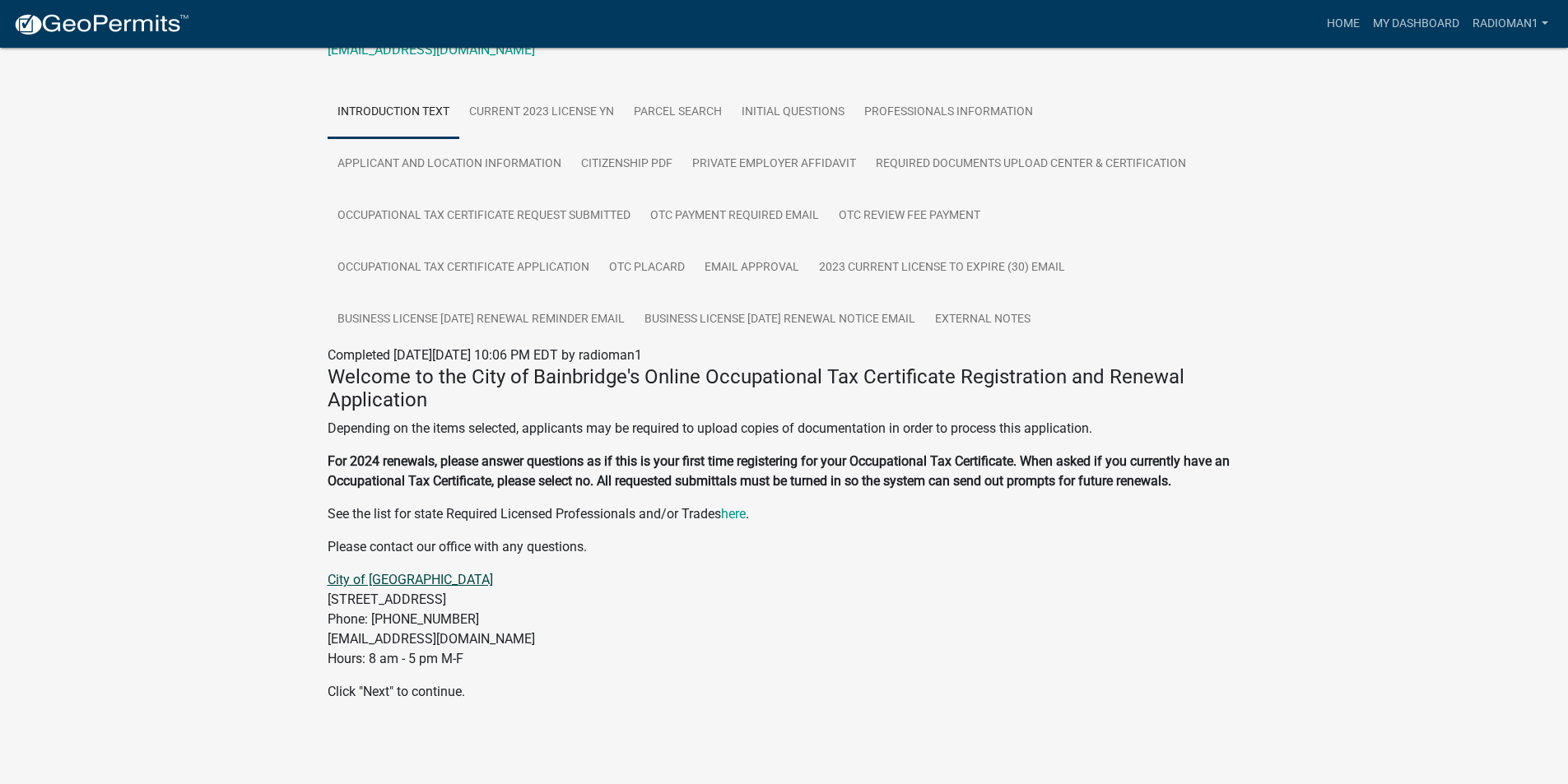
click at [384, 578] on link "City of [GEOGRAPHIC_DATA]" at bounding box center [410, 580] width 165 height 16
